Goal: Task Accomplishment & Management: Complete application form

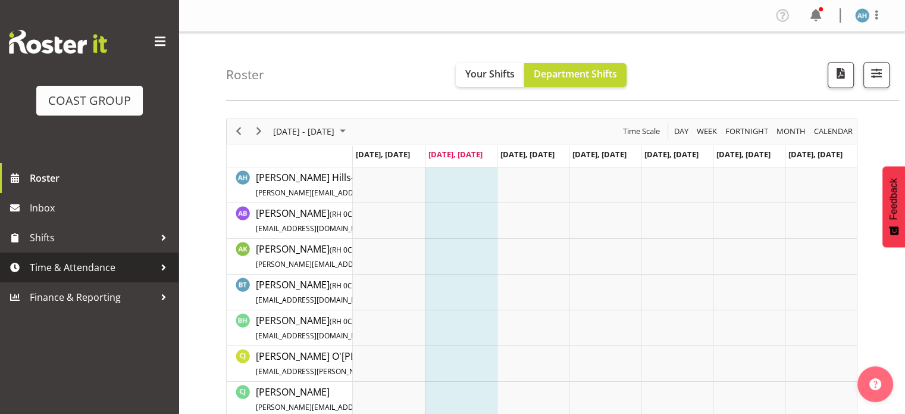
click at [117, 273] on span "Time & Attendance" at bounding box center [92, 267] width 125 height 18
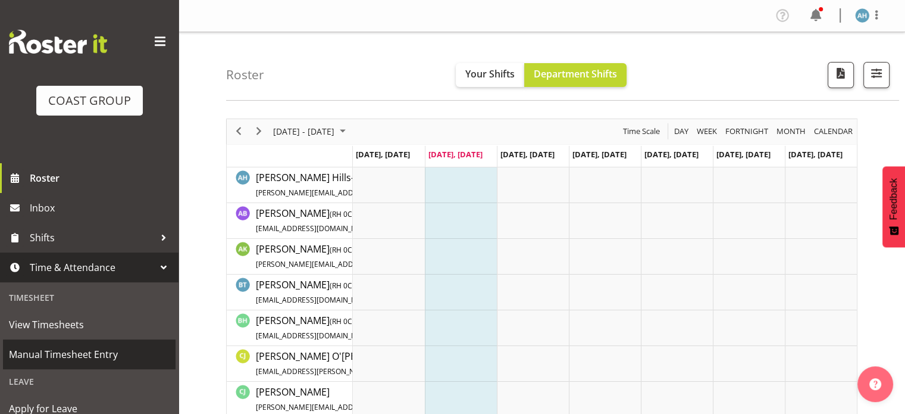
click at [66, 357] on span "Manual Timesheet Entry" at bounding box center [89, 354] width 161 height 18
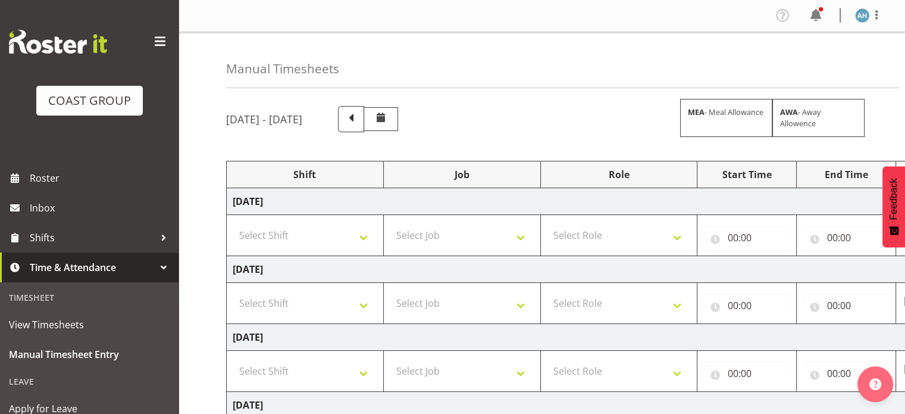
click at [364, 247] on td "Select Shift CHC SIGN ADMIN (LEAVE ALONE, DONT MAKE INACTIVE) DW CHC ARK WORK D…" at bounding box center [305, 235] width 157 height 41
click at [364, 235] on select "Select Shift CHC SIGN ADMIN (LEAVE ALONE, DONT MAKE INACTIVE) DW CHC ARK WORK D…" at bounding box center [305, 235] width 145 height 24
select select "62216"
click at [233, 223] on select "Select Shift CHC SIGN ADMIN (LEAVE ALONE, DONT MAKE INACTIVE) DW CHC ARK WORK D…" at bounding box center [305, 235] width 145 height 24
click at [292, 304] on select "Select Shift CHC SIGN ADMIN (LEAVE ALONE, DONT MAKE INACTIVE) DW CHC ARK WORK D…" at bounding box center [305, 303] width 145 height 24
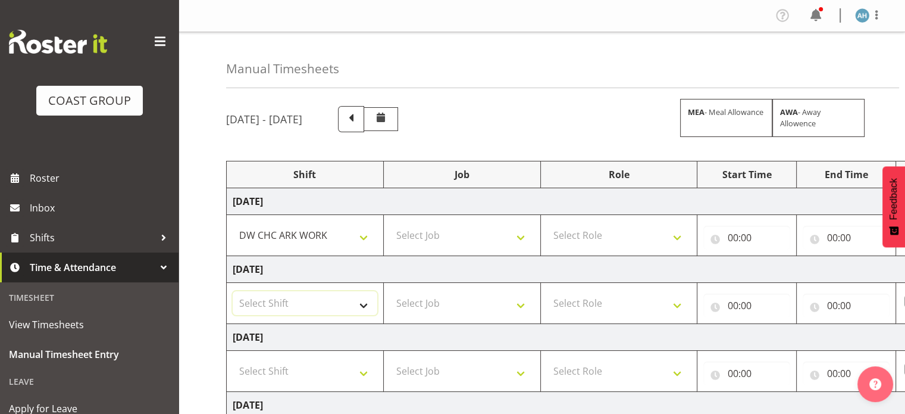
select select "62216"
click at [233, 291] on select "Select Shift CHC SIGN ADMIN (LEAVE ALONE, DONT MAKE INACTIVE) DW CHC ARK WORK D…" at bounding box center [305, 303] width 145 height 24
click at [306, 376] on select "Select Shift CHC SIGN ADMIN (LEAVE ALONE, DONT MAKE INACTIVE) DW CHC ARK WORK D…" at bounding box center [305, 371] width 145 height 24
select select "62216"
click at [233, 359] on select "Select Shift CHC SIGN ADMIN (LEAVE ALONE, DONT MAKE INACTIVE) DW CHC ARK WORK D…" at bounding box center [305, 371] width 145 height 24
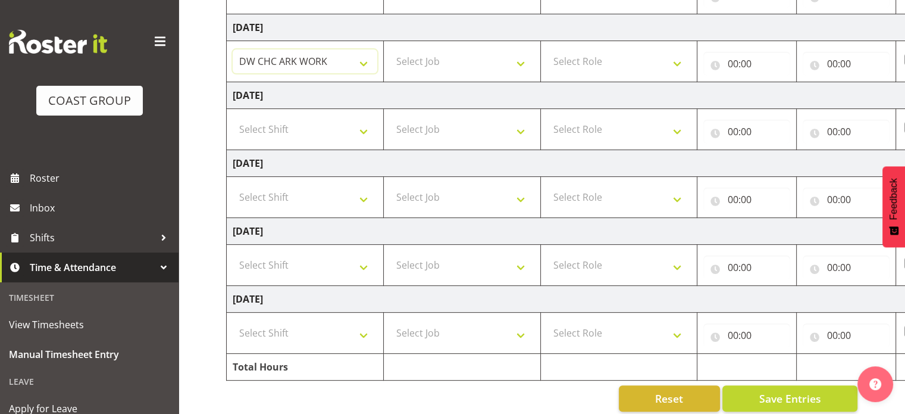
scroll to position [323, 0]
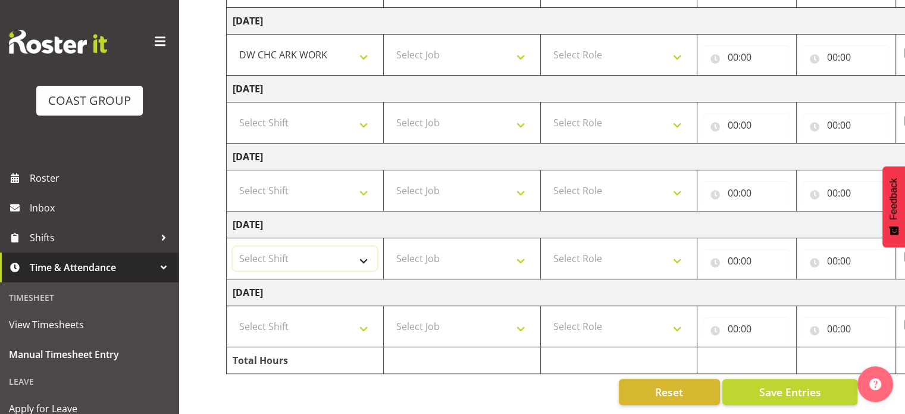
click at [353, 250] on select "Select Shift CHC SIGN ADMIN (LEAVE ALONE, DONT MAKE INACTIVE) DW CHC ARK WORK D…" at bounding box center [305, 258] width 145 height 24
select select "62216"
click at [233, 246] on select "Select Shift CHC SIGN ADMIN (LEAVE ALONE, DONT MAKE INACTIVE) DW CHC ARK WORK D…" at bounding box center [305, 258] width 145 height 24
click at [339, 318] on select "Select Shift CHC SIGN ADMIN (LEAVE ALONE, DONT MAKE INACTIVE) DW CHC ARK WORK D…" at bounding box center [305, 326] width 145 height 24
select select "62216"
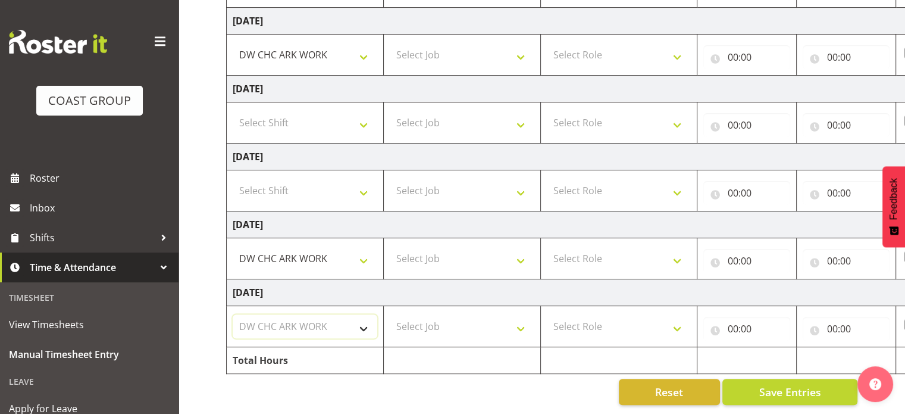
click at [233, 314] on select "Select Shift CHC SIGN ADMIN (LEAVE ALONE, DONT MAKE INACTIVE) DW CHC ARK WORK D…" at bounding box center [305, 326] width 145 height 24
click at [474, 314] on select "Select Job 1 Carlton Events 1 [PERSON_NAME][GEOGRAPHIC_DATA] 1 [PERSON_NAME][GE…" at bounding box center [462, 326] width 145 height 24
select select "624"
click at [390, 314] on select "Select Job 1 Carlton Events 1 [PERSON_NAME][GEOGRAPHIC_DATA] 1 [PERSON_NAME][GE…" at bounding box center [462, 326] width 145 height 24
click at [500, 252] on select "Select Job 1 Carlton Events 1 [PERSON_NAME][GEOGRAPHIC_DATA] 1 [PERSON_NAME][GE…" at bounding box center [462, 258] width 145 height 24
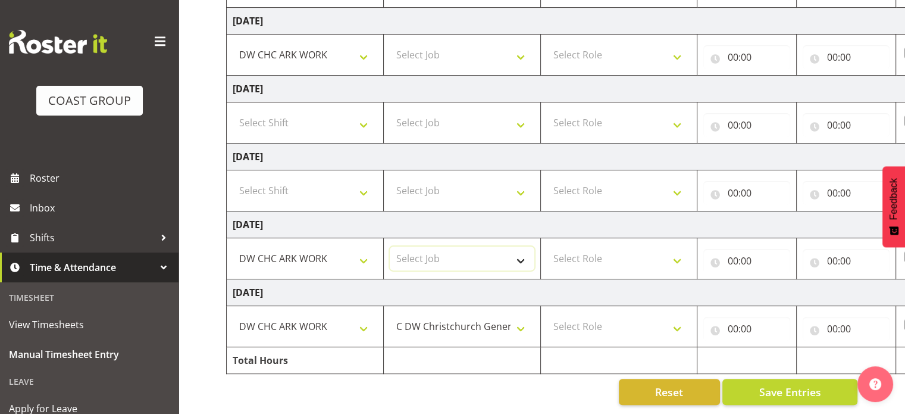
select select "624"
click at [390, 246] on select "Select Job 1 Carlton Events 1 [PERSON_NAME][GEOGRAPHIC_DATA] 1 [PERSON_NAME][GE…" at bounding box center [462, 258] width 145 height 24
click at [629, 330] on td "Select Role DW WORKSHOP HAND" at bounding box center [618, 326] width 157 height 41
click at [683, 316] on select "Select Role DW WORKSHOP HAND" at bounding box center [619, 326] width 145 height 24
select select "223"
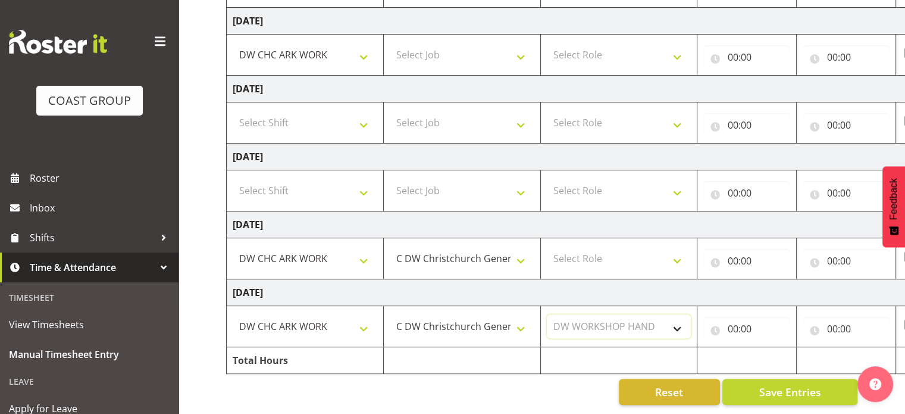
click at [547, 314] on select "Select Role DW WORKSHOP HAND" at bounding box center [619, 326] width 145 height 24
click at [632, 246] on select "Select Role DW WORKSHOP HAND" at bounding box center [619, 258] width 145 height 24
select select "223"
click at [547, 246] on select "Select Role DW WORKSHOP HAND" at bounding box center [619, 258] width 145 height 24
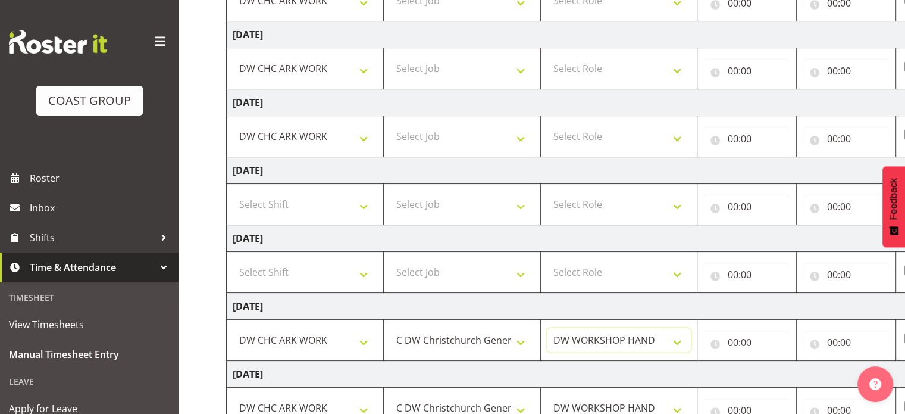
scroll to position [187, 0]
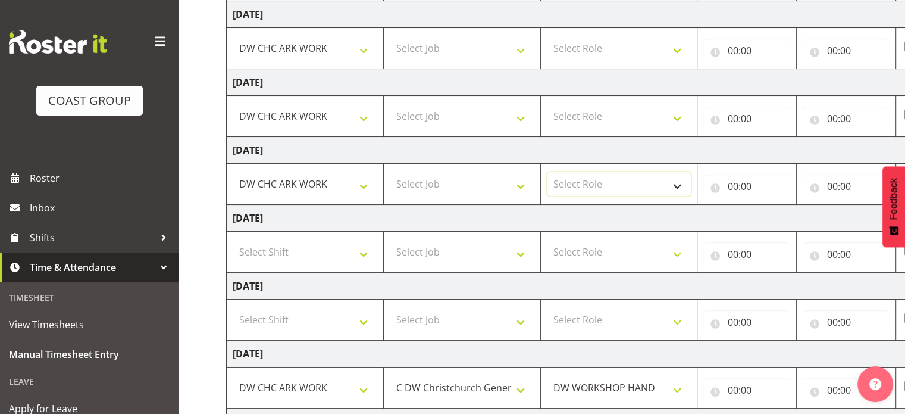
click at [657, 177] on select "Select Role DW WORKSHOP HAND" at bounding box center [619, 184] width 145 height 24
select select "223"
click at [547, 172] on select "Select Role DW WORKSHOP HAND" at bounding box center [619, 184] width 145 height 24
click at [679, 120] on select "Select Role DW WORKSHOP HAND" at bounding box center [619, 116] width 145 height 24
select select "223"
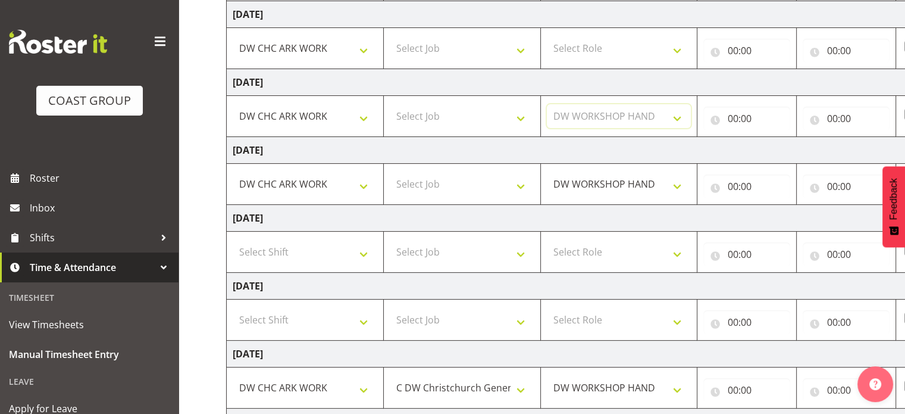
click at [547, 104] on select "Select Role DW WORKSHOP HAND" at bounding box center [619, 116] width 145 height 24
click at [670, 59] on select "Select Role DW WORKSHOP HAND" at bounding box center [619, 48] width 145 height 24
select select "223"
click at [547, 36] on select "Select Role DW WORKSHOP HAND" at bounding box center [619, 48] width 145 height 24
click at [502, 49] on select "Select Job 1 Carlton Events 1 [PERSON_NAME][GEOGRAPHIC_DATA] 1 [PERSON_NAME][GE…" at bounding box center [462, 48] width 145 height 24
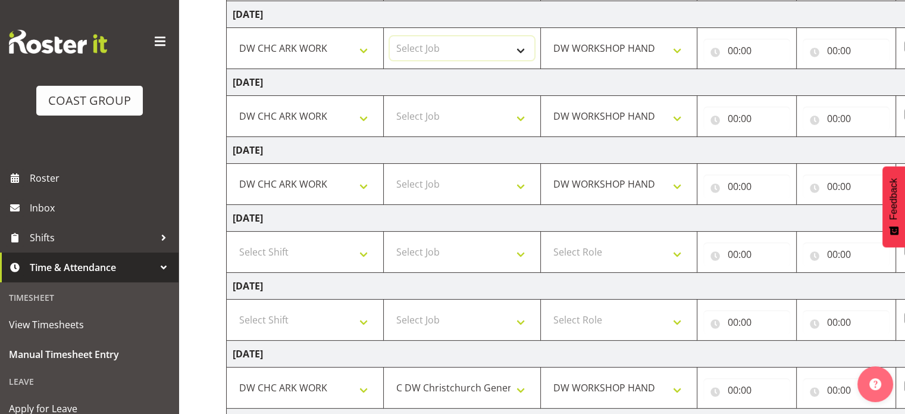
select select "624"
click at [390, 36] on select "Select Job 1 Carlton Events 1 [PERSON_NAME][GEOGRAPHIC_DATA] 1 [PERSON_NAME][GE…" at bounding box center [462, 48] width 145 height 24
click at [500, 123] on select "Select Job 1 Carlton Events 1 [PERSON_NAME][GEOGRAPHIC_DATA] 1 [PERSON_NAME][GE…" at bounding box center [462, 116] width 145 height 24
select select "624"
click at [390, 104] on select "Select Job 1 Carlton Events 1 [PERSON_NAME][GEOGRAPHIC_DATA] 1 [PERSON_NAME][GE…" at bounding box center [462, 116] width 145 height 24
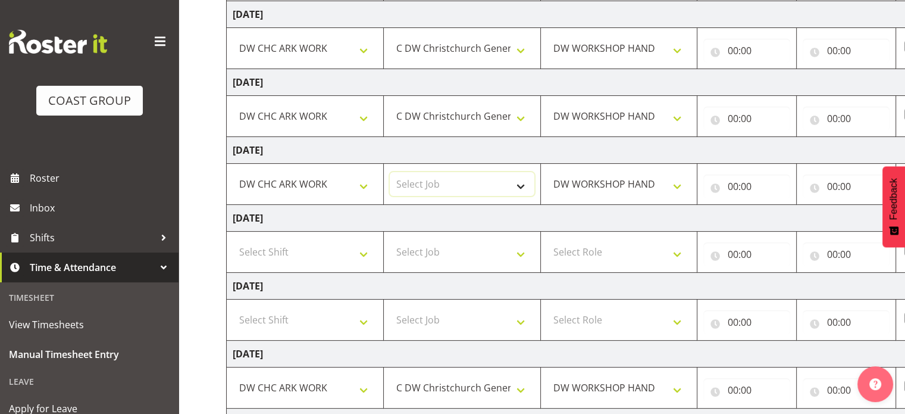
click at [509, 181] on select "Select Job 1 Carlton Events 1 [PERSON_NAME][GEOGRAPHIC_DATA] 1 [PERSON_NAME][GE…" at bounding box center [462, 184] width 145 height 24
select select "624"
click at [390, 172] on select "Select Job 1 Carlton Events 1 [PERSON_NAME][GEOGRAPHIC_DATA] 1 [PERSON_NAME][GE…" at bounding box center [462, 184] width 145 height 24
click at [515, 218] on td "[DATE]" at bounding box center [643, 218] width 833 height 27
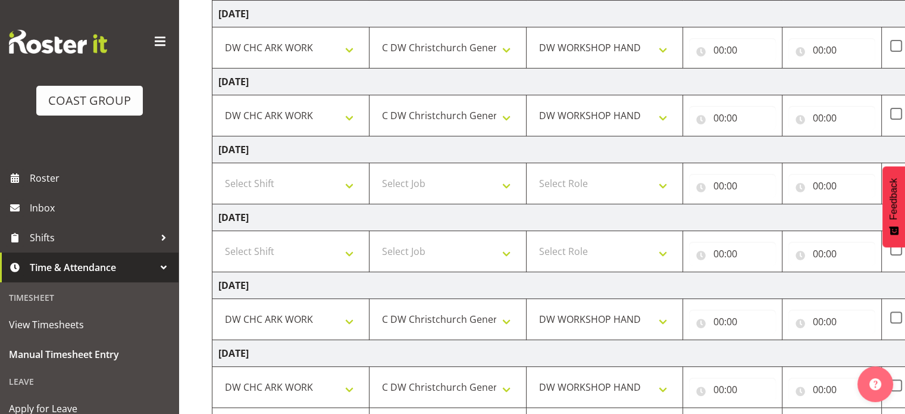
scroll to position [0, 14]
click at [722, 49] on input "00:00" at bounding box center [732, 50] width 87 height 24
click at [770, 82] on select "00 01 02 03 04 05 06 07 08 09 10 11 12 13 14 15 16 17 18 19 20 21 22 23" at bounding box center [770, 81] width 27 height 24
select select "8"
click at [757, 69] on select "00 01 02 03 04 05 06 07 08 09 10 11 12 13 14 15 16 17 18 19 20 21 22 23" at bounding box center [770, 81] width 27 height 24
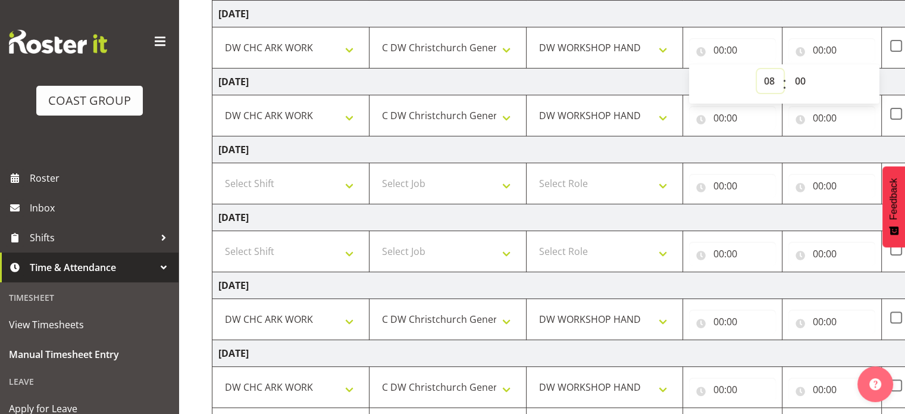
type input "08:00"
click at [817, 49] on input "00:00" at bounding box center [832, 50] width 87 height 24
click at [867, 79] on select "00 01 02 03 04 05 06 07 08 09 10 11 12 13 14 15 16 17 18 19 20 21 22 23" at bounding box center [870, 81] width 27 height 24
select select "16"
click at [857, 69] on select "00 01 02 03 04 05 06 07 08 09 10 11 12 13 14 15 16 17 18 19 20 21 22 23" at bounding box center [870, 81] width 27 height 24
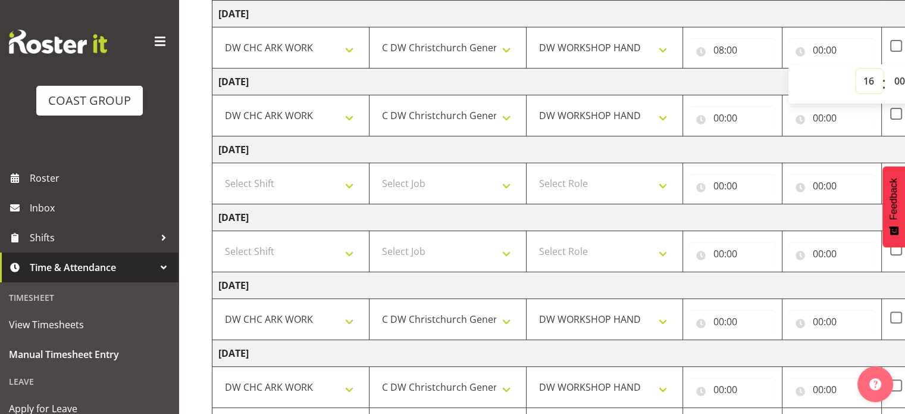
type input "16:00"
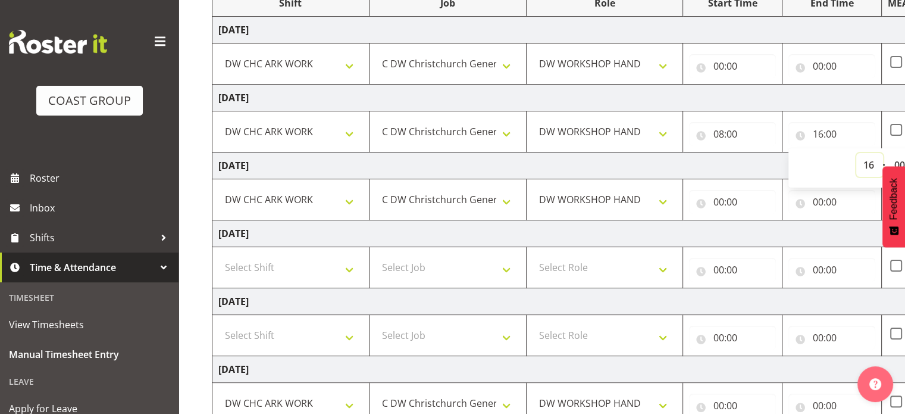
scroll to position [0, 0]
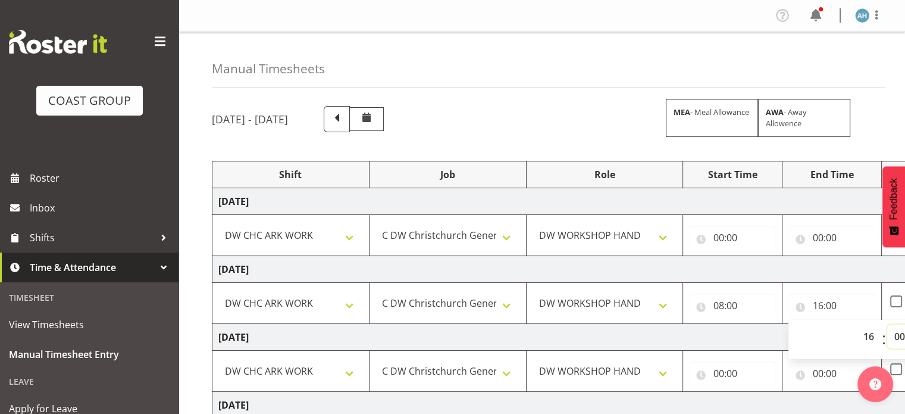
click at [898, 335] on select "00 01 02 03 04 05 06 07 08 09 10 11 12 13 14 15 16 17 18 19 20 21 22 23 24 25 2…" at bounding box center [900, 336] width 27 height 24
select select "30"
click at [887, 324] on select "00 01 02 03 04 05 06 07 08 09 10 11 12 13 14 15 16 17 18 19 20 21 22 23 24 25 2…" at bounding box center [900, 336] width 27 height 24
type input "16:30"
click at [717, 236] on input "00:00" at bounding box center [732, 238] width 87 height 24
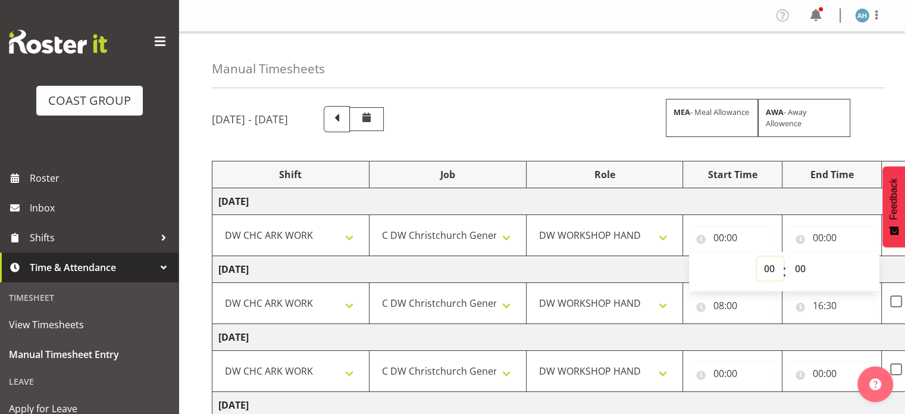
click at [767, 269] on select "00 01 02 03 04 05 06 07 08 09 10 11 12 13 14 15 16 17 18 19 20 21 22 23" at bounding box center [770, 269] width 27 height 24
select select "8"
click at [757, 257] on select "00 01 02 03 04 05 06 07 08 09 10 11 12 13 14 15 16 17 18 19 20 21 22 23" at bounding box center [770, 269] width 27 height 24
type input "08:00"
click at [821, 238] on input "00:00" at bounding box center [832, 238] width 87 height 24
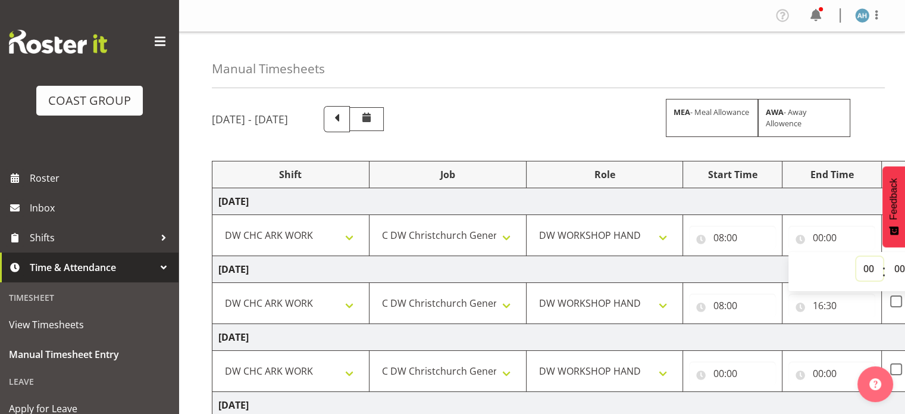
click at [867, 266] on select "00 01 02 03 04 05 06 07 08 09 10 11 12 13 14 15 16 17 18 19 20 21 22 23" at bounding box center [870, 269] width 27 height 24
select select "16"
click at [857, 257] on select "00 01 02 03 04 05 06 07 08 09 10 11 12 13 14 15 16 17 18 19 20 21 22 23" at bounding box center [870, 269] width 27 height 24
type input "16:00"
click at [901, 266] on select "00 01 02 03 04 05 06 07 08 09 10 11 12 13 14 15 16 17 18 19 20 21 22 23 24 25 2…" at bounding box center [900, 269] width 27 height 24
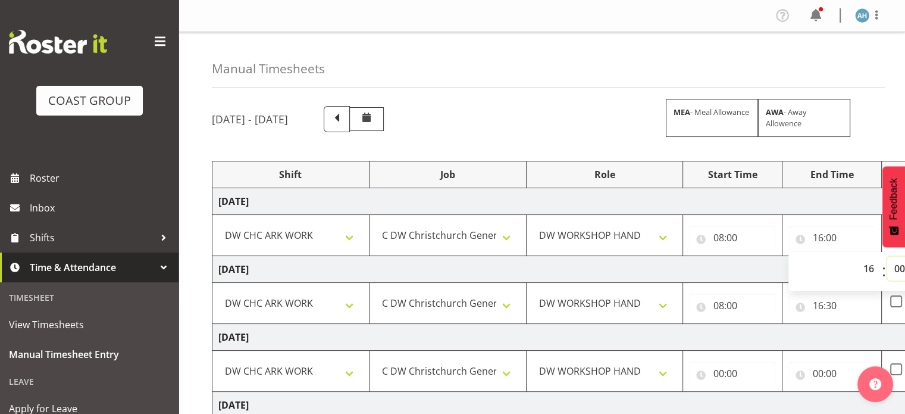
select select "15"
click at [887, 257] on select "00 01 02 03 04 05 06 07 08 09 10 11 12 13 14 15 16 17 18 19 20 21 22 23 24 25 2…" at bounding box center [900, 269] width 27 height 24
type input "16:15"
click at [723, 262] on td "[DATE]" at bounding box center [628, 269] width 833 height 27
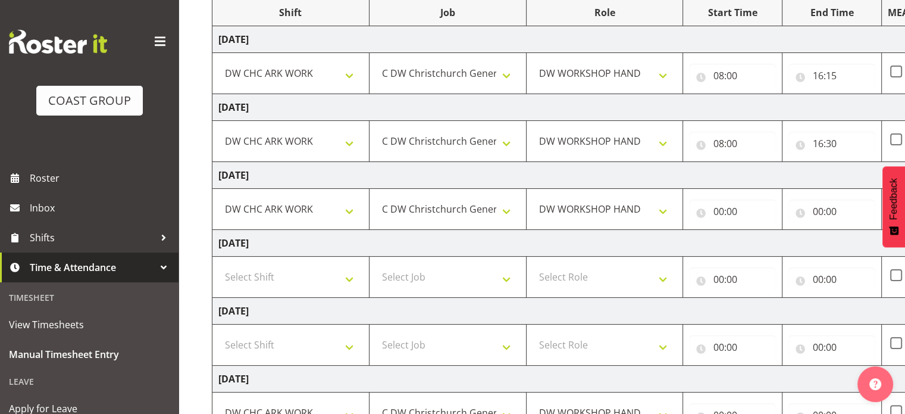
scroll to position [164, 0]
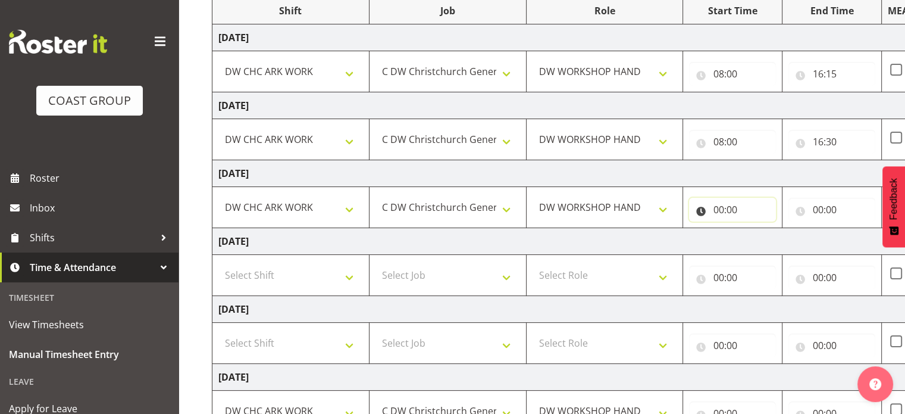
click at [718, 207] on input "00:00" at bounding box center [732, 210] width 87 height 24
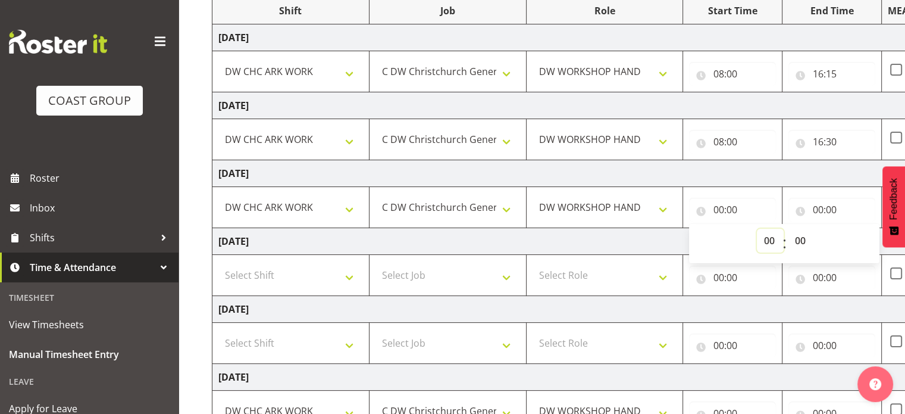
click at [768, 240] on select "00 01 02 03 04 05 06 07 08 09 10 11 12 13 14 15 16 17 18 19 20 21 22 23" at bounding box center [770, 241] width 27 height 24
select select "7"
click at [757, 229] on select "00 01 02 03 04 05 06 07 08 09 10 11 12 13 14 15 16 17 18 19 20 21 22 23" at bounding box center [770, 241] width 27 height 24
type input "07:00"
click at [799, 239] on select "00 01 02 03 04 05 06 07 08 09 10 11 12 13 14 15 16 17 18 19 20 21 22 23 24 25 2…" at bounding box center [801, 241] width 27 height 24
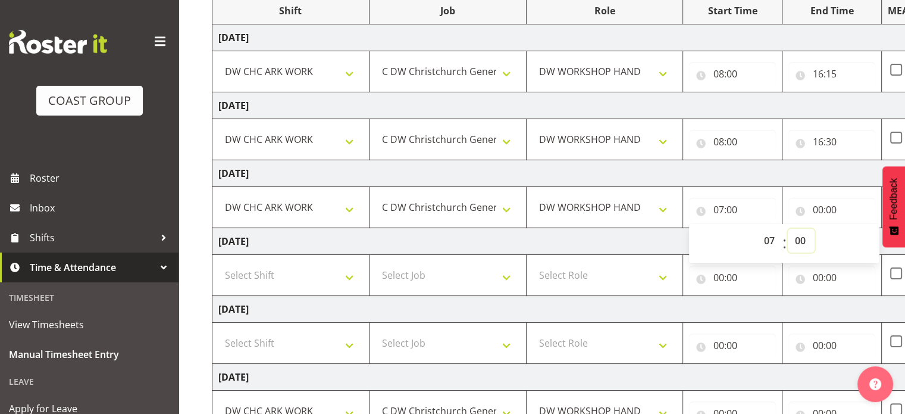
select select "45"
click at [788, 229] on select "00 01 02 03 04 05 06 07 08 09 10 11 12 13 14 15 16 17 18 19 20 21 22 23 24 25 2…" at bounding box center [801, 241] width 27 height 24
type input "07:45"
click at [817, 209] on input "00:00" at bounding box center [832, 210] width 87 height 24
click at [871, 236] on select "00 01 02 03 04 05 06 07 08 09 10 11 12 13 14 15 16 17 18 19 20 21 22 23" at bounding box center [870, 241] width 27 height 24
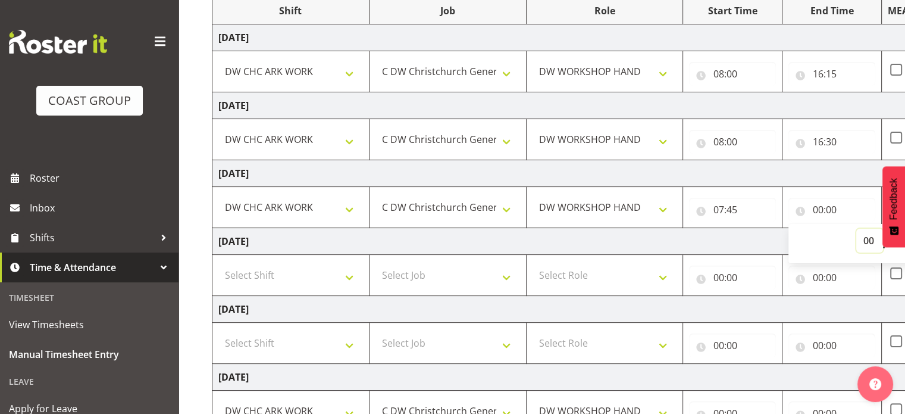
select select "16"
click at [857, 229] on select "00 01 02 03 04 05 06 07 08 09 10 11 12 13 14 15 16 17 18 19 20 21 22 23" at bounding box center [870, 241] width 27 height 24
type input "16:00"
click at [536, 304] on td "[DATE]" at bounding box center [628, 309] width 833 height 27
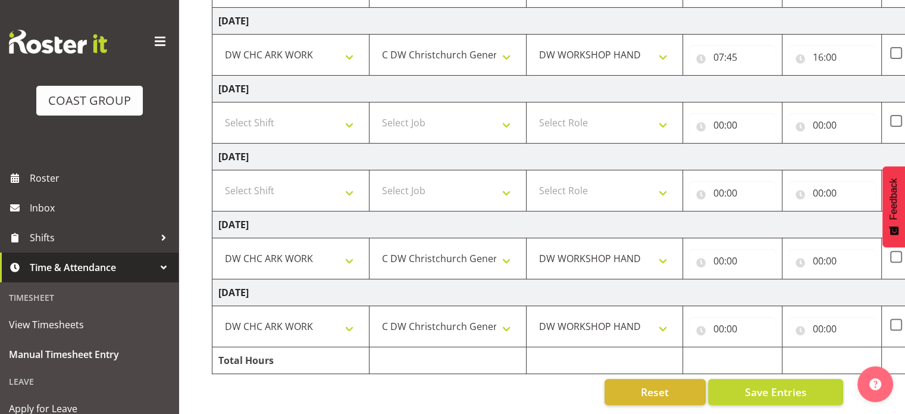
scroll to position [323, 0]
click at [720, 252] on input "00:00" at bounding box center [732, 261] width 87 height 24
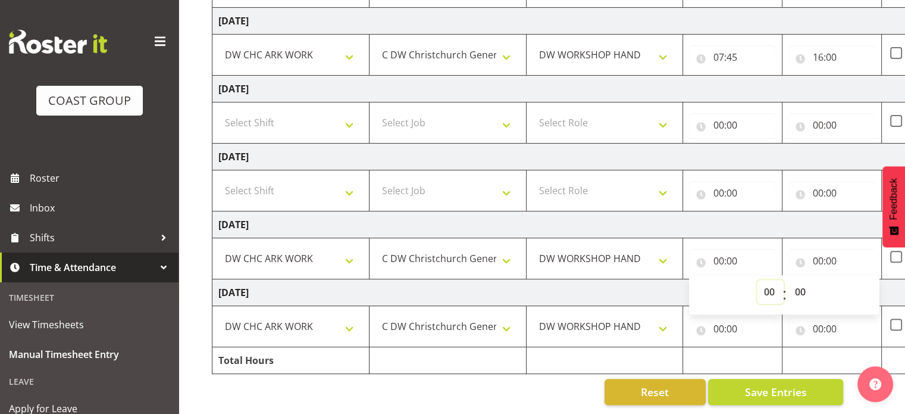
click at [767, 286] on select "00 01 02 03 04 05 06 07 08 09 10 11 12 13 14 15 16 17 18 19 20 21 22 23" at bounding box center [770, 292] width 27 height 24
select select "8"
click at [757, 280] on select "00 01 02 03 04 05 06 07 08 09 10 11 12 13 14 15 16 17 18 19 20 21 22 23" at bounding box center [770, 292] width 27 height 24
type input "08:00"
click at [817, 253] on input "00:00" at bounding box center [832, 261] width 87 height 24
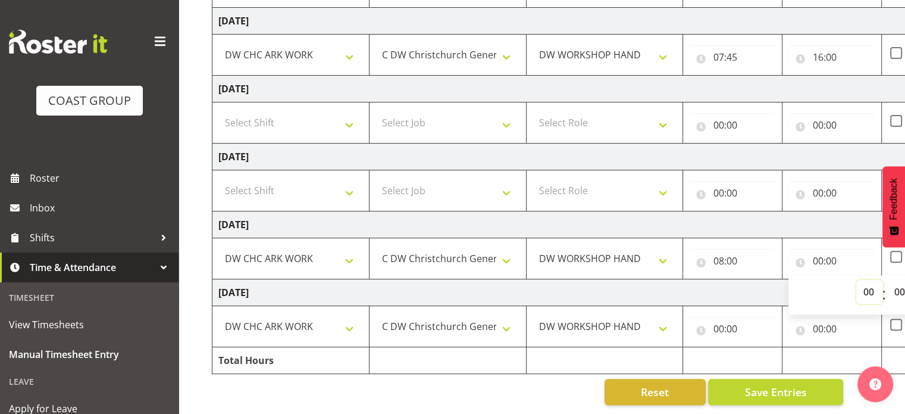
click at [866, 283] on select "00 01 02 03 04 05 06 07 08 09 10 11 12 13 14 15 16 17 18 19 20 21 22 23" at bounding box center [870, 292] width 27 height 24
select select "16"
click at [857, 280] on select "00 01 02 03 04 05 06 07 08 09 10 11 12 13 14 15 16 17 18 19 20 21 22 23" at bounding box center [870, 292] width 27 height 24
type input "16:00"
click at [721, 319] on input "00:00" at bounding box center [732, 329] width 87 height 24
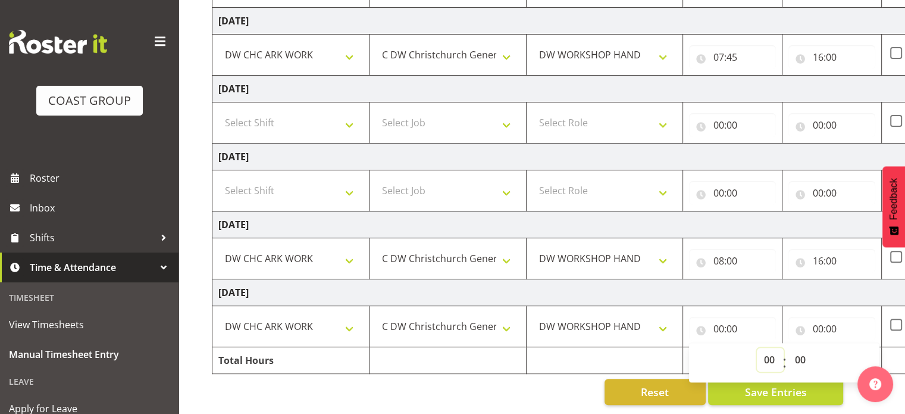
click at [771, 348] on select "00 01 02 03 04 05 06 07 08 09 10 11 12 13 14 15 16 17 18 19 20 21 22 23" at bounding box center [770, 360] width 27 height 24
select select "8"
click at [757, 348] on select "00 01 02 03 04 05 06 07 08 09 10 11 12 13 14 15 16 17 18 19 20 21 22 23" at bounding box center [770, 360] width 27 height 24
type input "08:00"
click at [804, 352] on select "00 01 02 03 04 05 06 07 08 09 10 11 12 13 14 15 16 17 18 19 20 21 22 23 24 25 2…" at bounding box center [801, 360] width 27 height 24
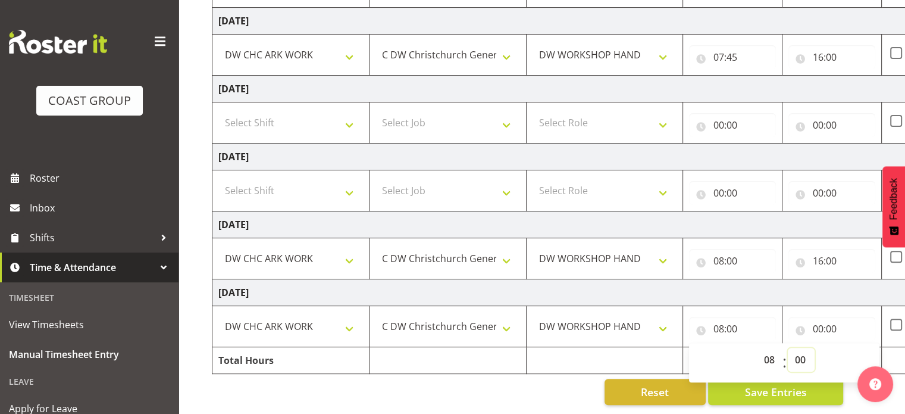
select select "30"
click at [788, 348] on select "00 01 02 03 04 05 06 07 08 09 10 11 12 13 14 15 16 17 18 19 20 21 22 23 24 25 2…" at bounding box center [801, 360] width 27 height 24
type input "08:30"
click at [818, 318] on input "00:00" at bounding box center [832, 329] width 87 height 24
click at [867, 348] on select "00 01 02 03 04 05 06 07 08 09 10 11 12 13 14 15 16 17 18 19 20 21 22 23" at bounding box center [870, 360] width 27 height 24
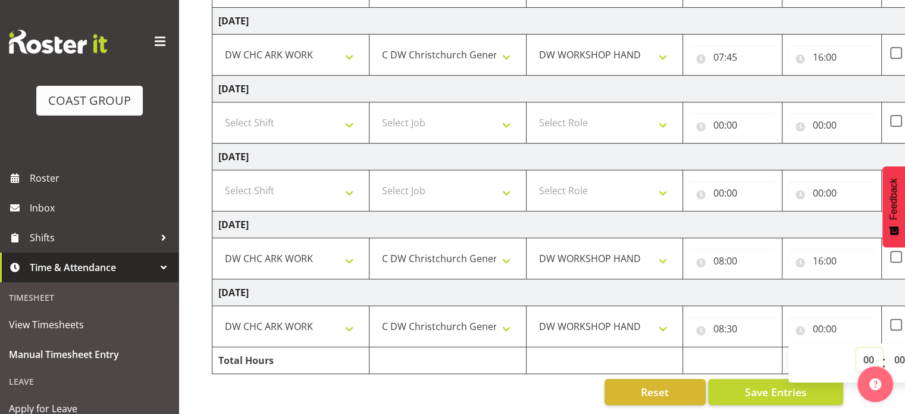
select select "16"
click at [857, 348] on select "00 01 02 03 04 05 06 07 08 09 10 11 12 13 14 15 16 17 18 19 20 21 22 23" at bounding box center [870, 360] width 27 height 24
type input "16:00"
click at [899, 350] on select "00 01 02 03 04 05 06 07 08 09 10 11 12 13 14 15 16 17 18 19 20 21 22 23 24 25 2…" at bounding box center [900, 360] width 27 height 24
select select "15"
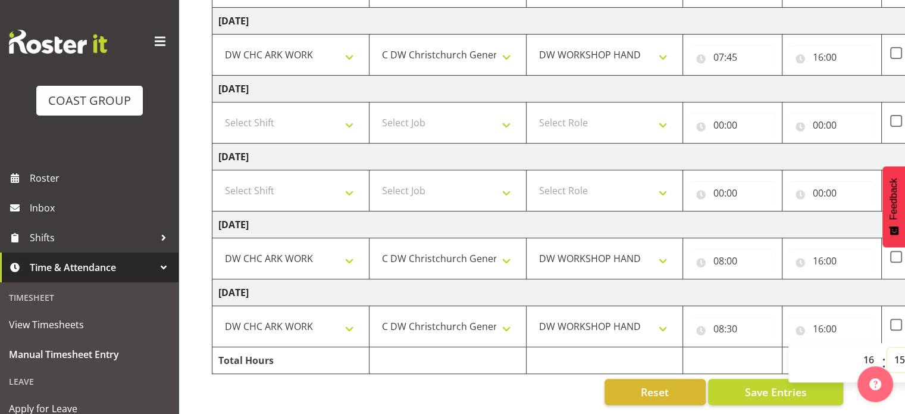
click at [887, 348] on select "00 01 02 03 04 05 06 07 08 09 10 11 12 13 14 15 16 17 18 19 20 21 22 23 24 25 2…" at bounding box center [900, 360] width 27 height 24
type input "16:15"
click at [801, 293] on td "[DATE]" at bounding box center [628, 292] width 833 height 27
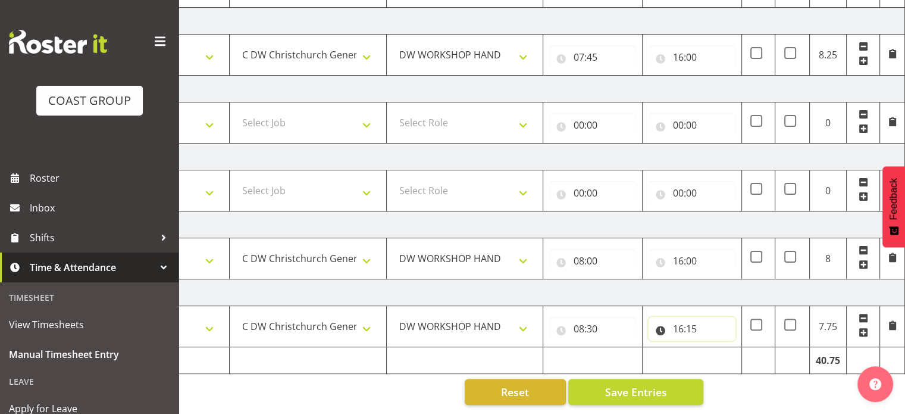
click at [686, 321] on input "16:15" at bounding box center [692, 329] width 87 height 24
click at [762, 352] on select "00 01 02 03 04 05 06 07 08 09 10 11 12 13 14 15 16 17 18 19 20 21 22 23 24 25 2…" at bounding box center [761, 360] width 27 height 24
select select "0"
click at [748, 348] on select "00 01 02 03 04 05 06 07 08 09 10 11 12 13 14 15 16 17 18 19 20 21 22 23 24 25 2…" at bounding box center [761, 360] width 27 height 24
type input "16:00"
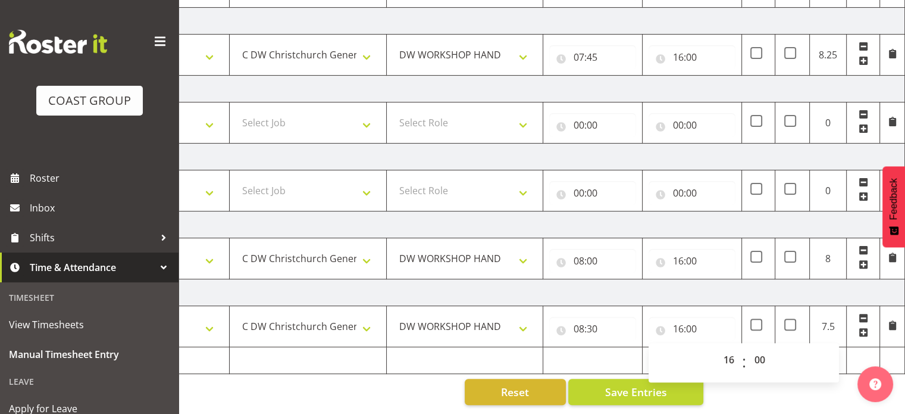
click at [690, 284] on td "[DATE]" at bounding box center [489, 292] width 833 height 27
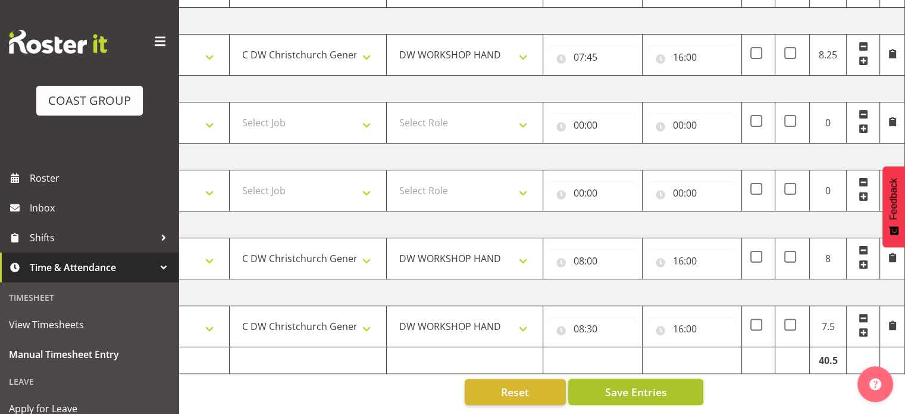
click at [659, 384] on span "Save Entries" at bounding box center [636, 391] width 62 height 15
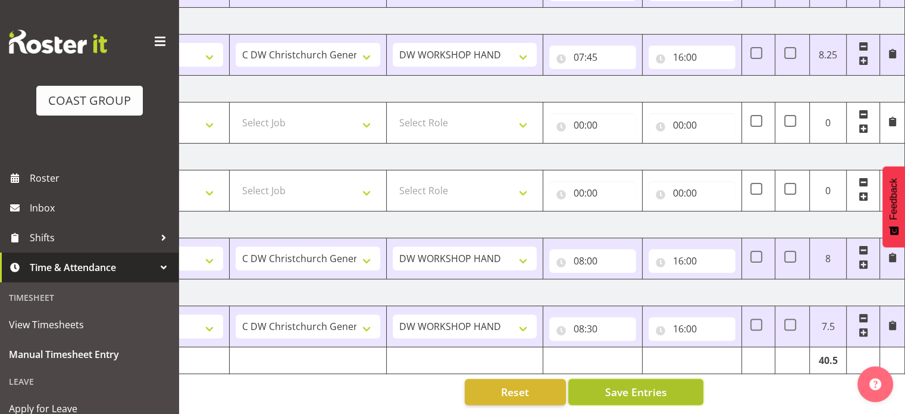
click at [634, 386] on span "Save Entries" at bounding box center [636, 391] width 62 height 15
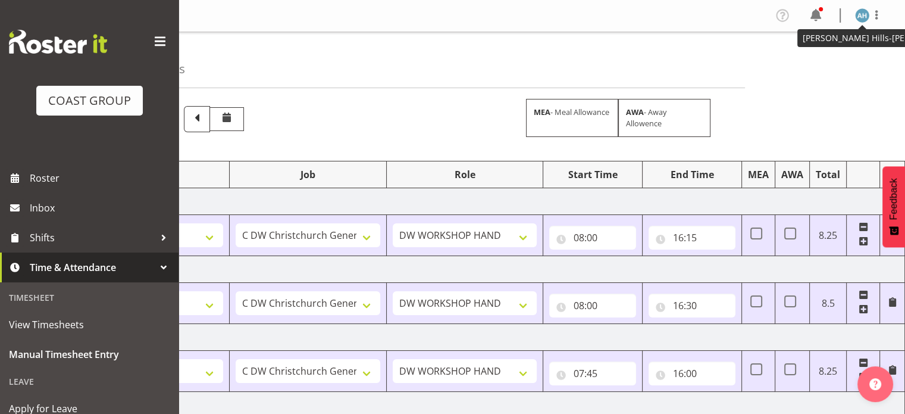
click at [866, 21] on img at bounding box center [862, 15] width 14 height 14
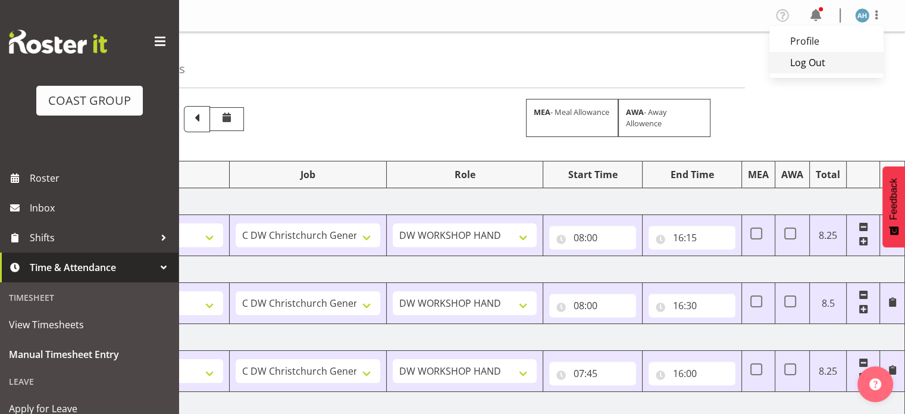
click at [821, 65] on link "Log Out" at bounding box center [827, 62] width 114 height 21
